Goal: Task Accomplishment & Management: Manage account settings

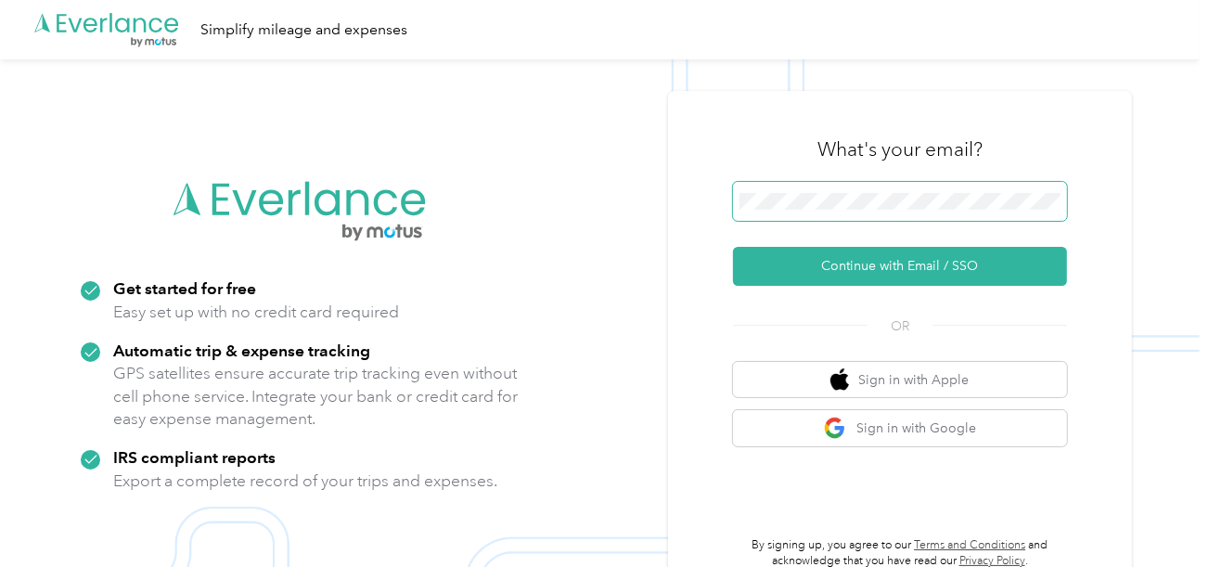
click at [780, 210] on span at bounding box center [900, 201] width 334 height 39
click at [797, 264] on button "Continue with Email / SSO" at bounding box center [900, 266] width 334 height 39
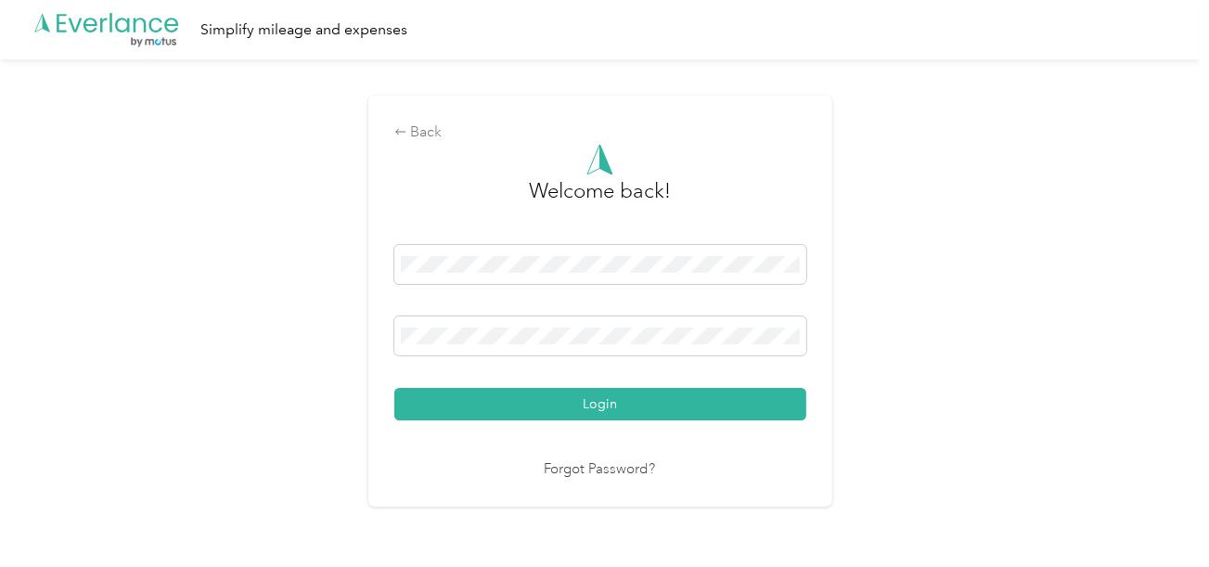
drag, startPoint x: 662, startPoint y: 396, endPoint x: 994, endPoint y: 337, distance: 336.5
click at [667, 396] on button "Login" at bounding box center [600, 404] width 412 height 32
click at [994, 337] on div "Back Welcome back! Login Forgot Password?" at bounding box center [600, 308] width 1200 height 499
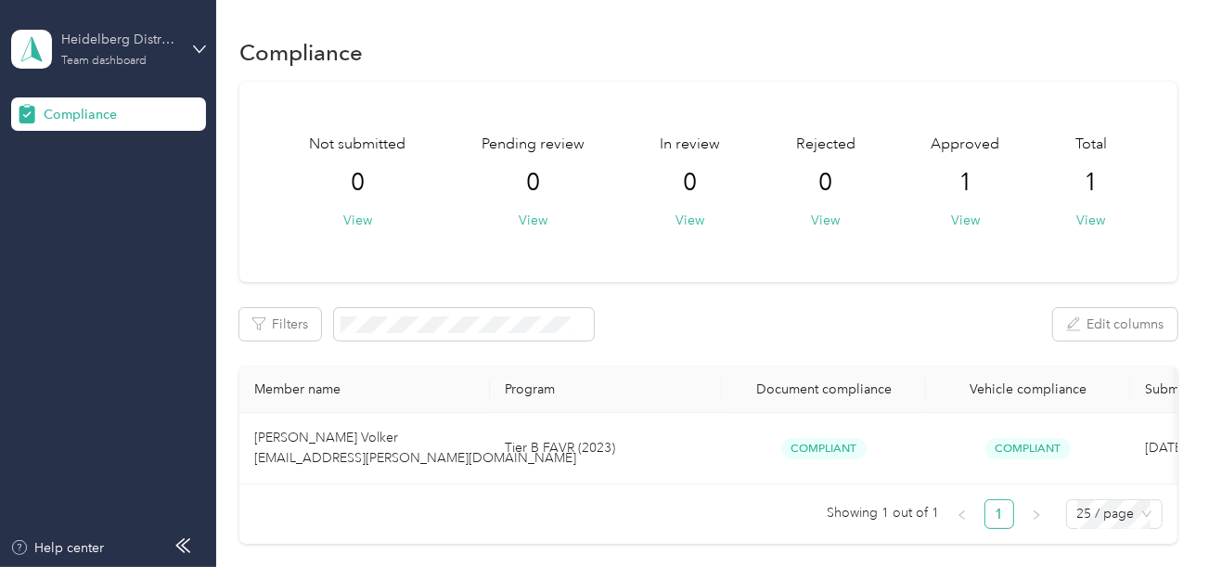
drag, startPoint x: 121, startPoint y: 35, endPoint x: 135, endPoint y: 61, distance: 29.5
click at [121, 35] on div "Heidelberg Distributing" at bounding box center [119, 39] width 116 height 19
click at [93, 189] on div "Log out" at bounding box center [62, 194] width 71 height 19
